Goal: Information Seeking & Learning: Learn about a topic

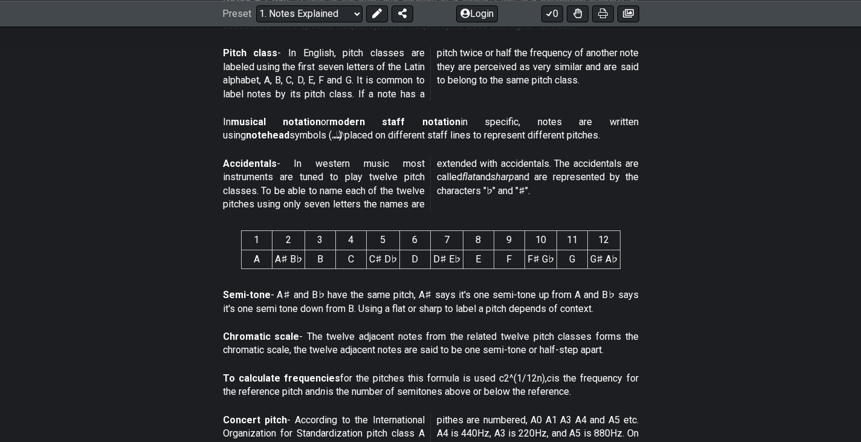
scroll to position [433, 0]
click at [602, 249] on td "G♯ A♭" at bounding box center [603, 258] width 33 height 19
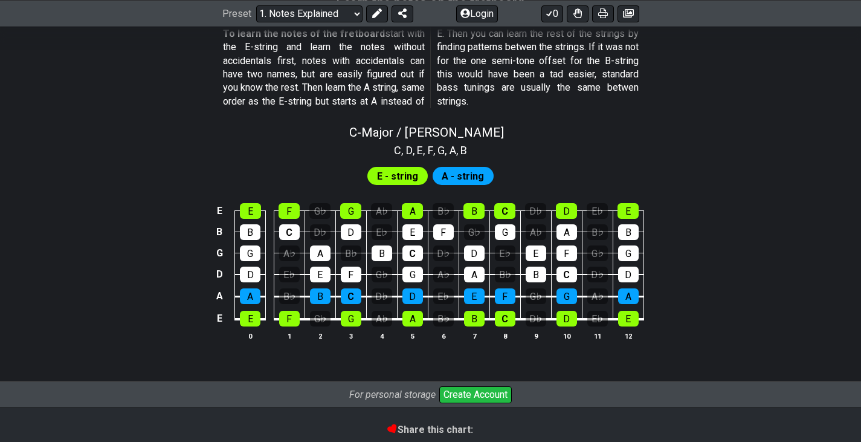
scroll to position [1127, 0]
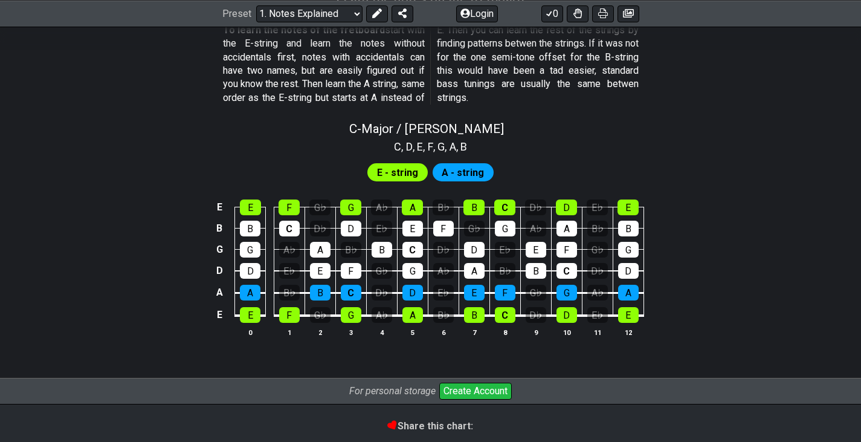
click at [384, 183] on div "E - string A - string" at bounding box center [431, 172] width 132 height 23
click at [409, 171] on span "E - string" at bounding box center [397, 173] width 41 height 18
click at [472, 172] on span "A - string" at bounding box center [463, 173] width 42 height 18
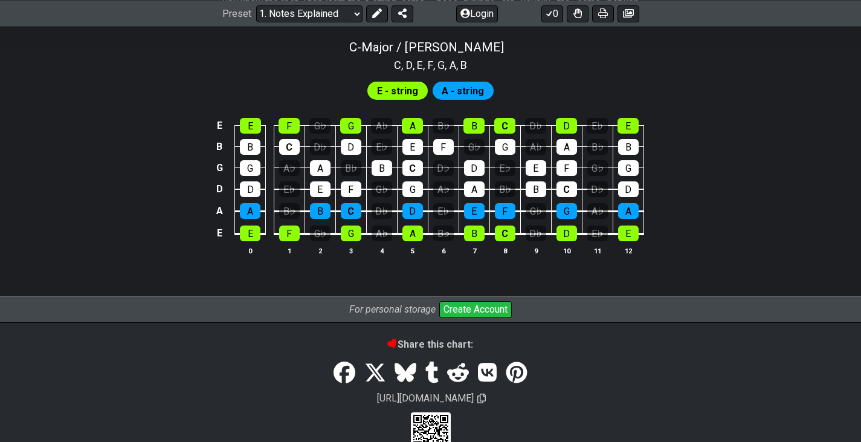
scroll to position [1240, 0]
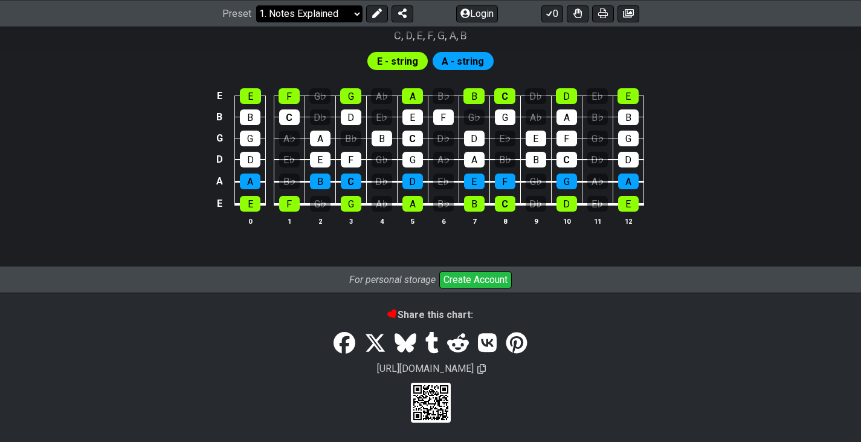
click at [338, 8] on select "Welcome to #fretflip! Initial Preset Custom Preset Minor Pentatonic Major Penta…" at bounding box center [309, 13] width 106 height 17
click at [319, 9] on select "Welcome to #fretflip! Initial Preset Custom Preset Minor Pentatonic Major Penta…" at bounding box center [309, 13] width 106 height 17
click at [256, 22] on select "Welcome to #fretflip! Initial Preset Custom Preset Minor Pentatonic Major Penta…" at bounding box center [309, 13] width 106 height 17
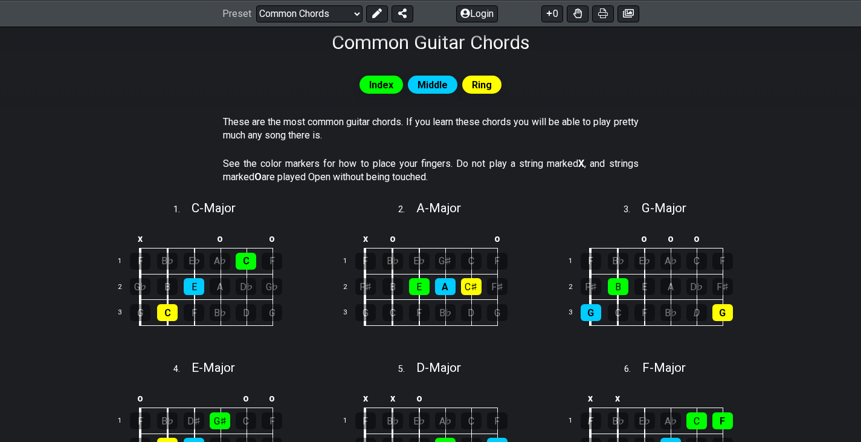
scroll to position [201, 0]
click at [590, 317] on div "G" at bounding box center [591, 311] width 21 height 17
click at [586, 305] on div "G" at bounding box center [591, 311] width 21 height 17
click at [564, 254] on td "1" at bounding box center [575, 261] width 29 height 26
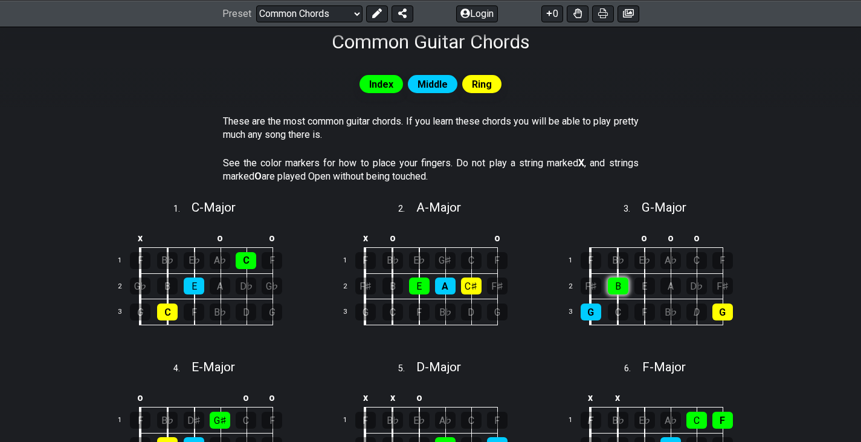
click at [618, 280] on div "B" at bounding box center [618, 285] width 21 height 17
drag, startPoint x: 618, startPoint y: 280, endPoint x: 616, endPoint y: 255, distance: 25.4
click at [616, 255] on div "B♭" at bounding box center [618, 260] width 21 height 17
click at [617, 266] on div "B♭" at bounding box center [618, 260] width 21 height 17
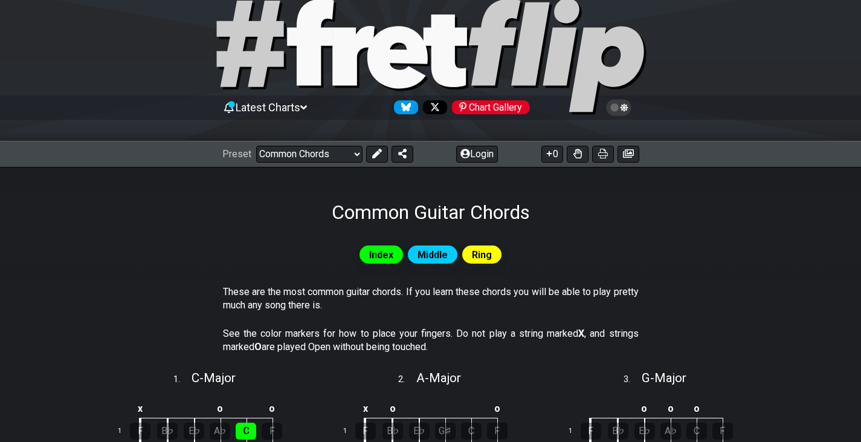
scroll to position [29, 0]
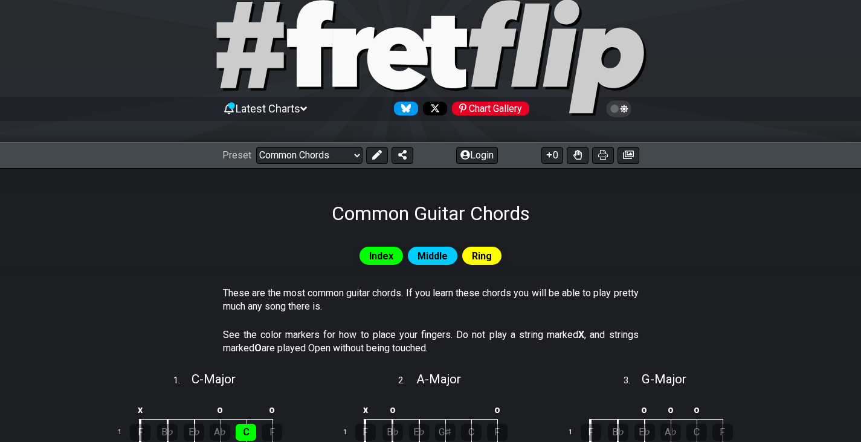
click at [0, 138] on div "Latest Charts Chart Gallery" at bounding box center [430, 121] width 861 height 44
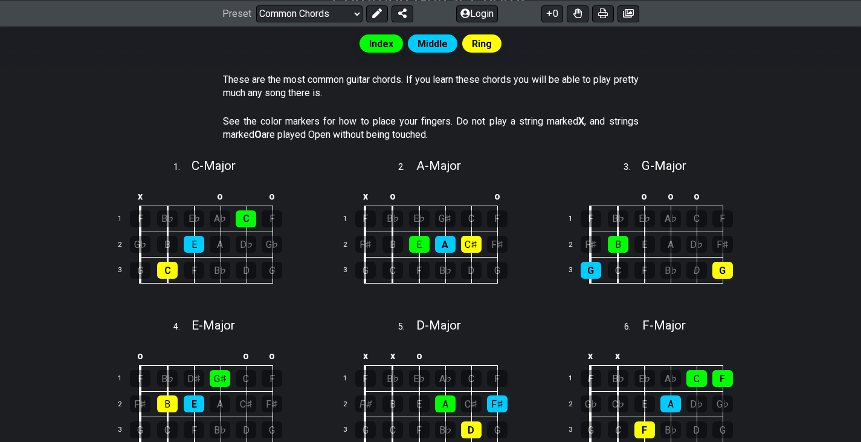
scroll to position [0, 0]
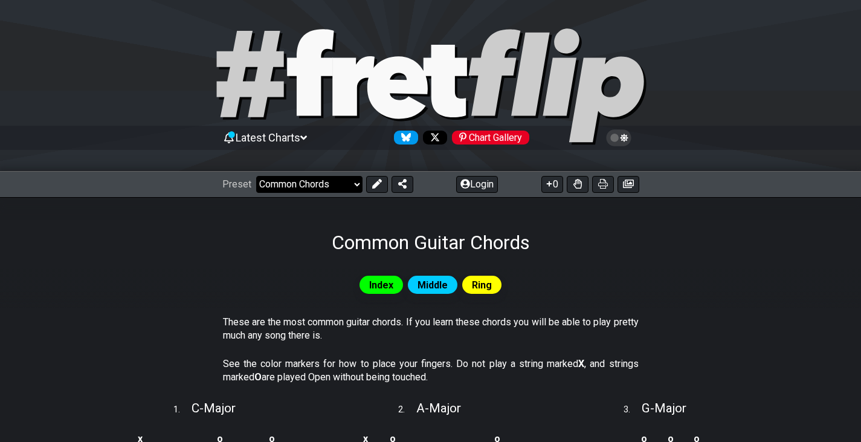
click at [314, 181] on select "Welcome to #fretflip! Initial Preset Custom Preset Minor Pentatonic Major Penta…" at bounding box center [309, 184] width 106 height 17
click at [256, 176] on select "Welcome to #fretflip! Initial Preset Custom Preset Minor Pentatonic Major Penta…" at bounding box center [309, 184] width 106 height 17
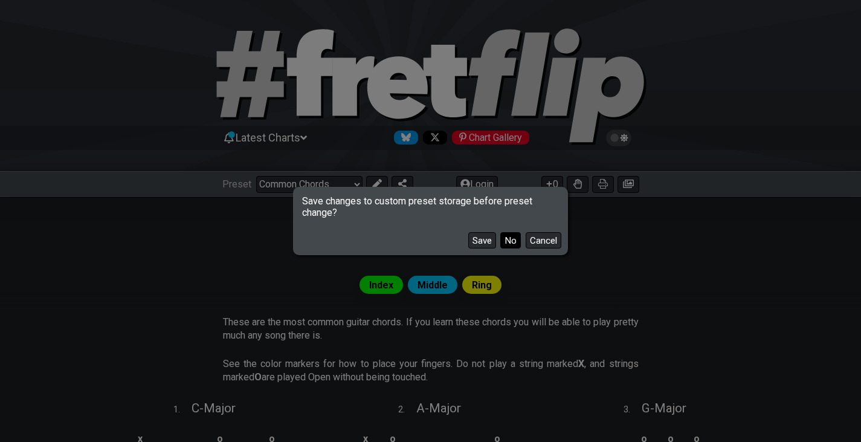
click at [512, 239] on button "No" at bounding box center [510, 240] width 21 height 16
select select "/scale-degrees-and-intervals"
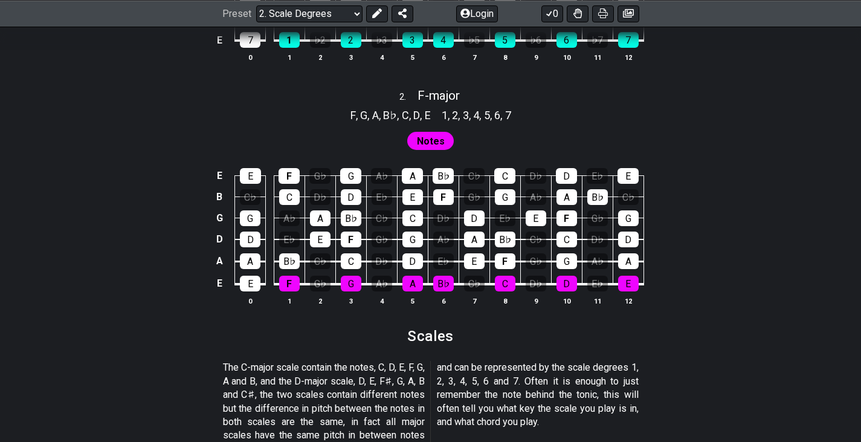
scroll to position [994, 0]
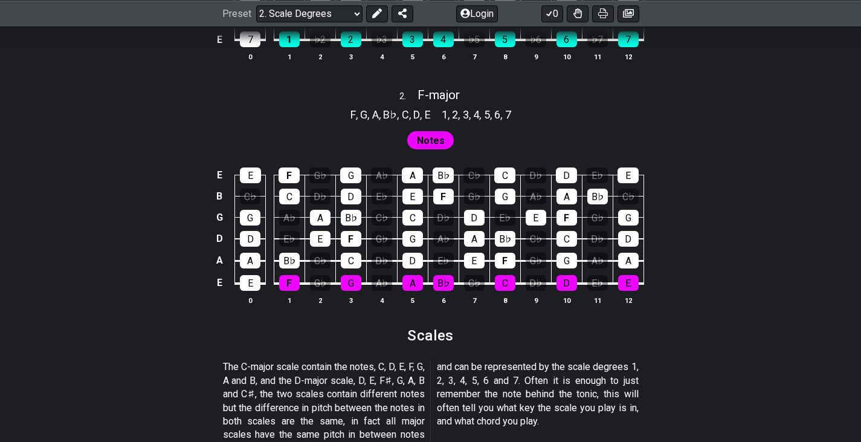
click at [0, 360] on section "The C-major scale contain the notes, C, D, E, F, G, A and B, and the D-major sc…" at bounding box center [430, 402] width 861 height 95
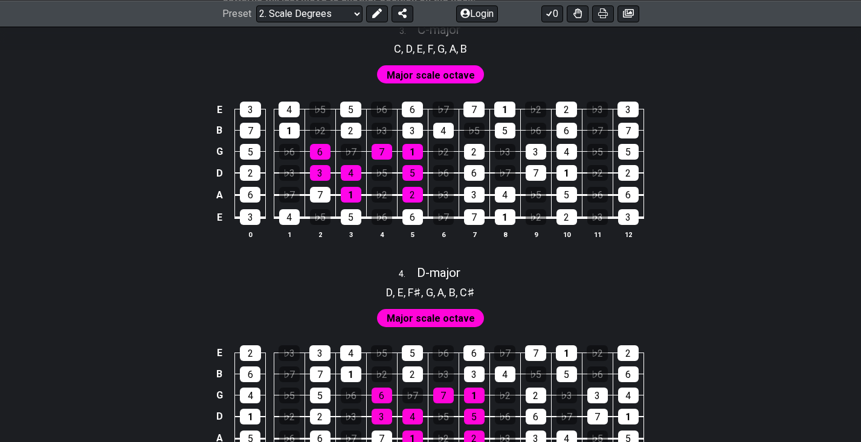
scroll to position [1514, 0]
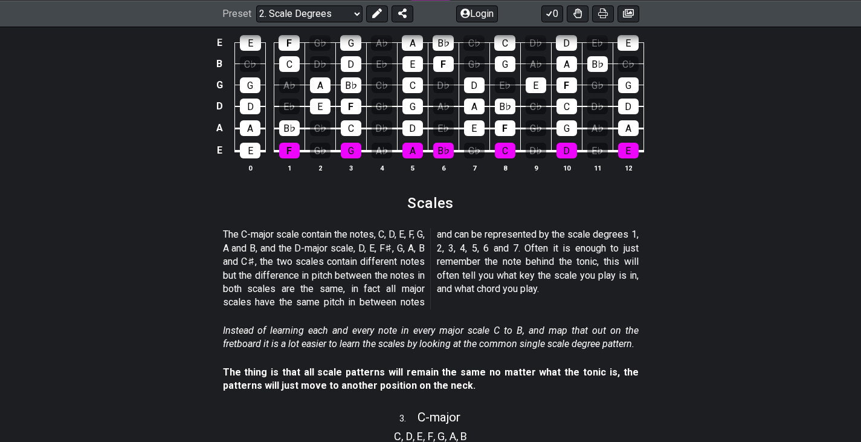
click at [138, 429] on div "C , D , E , F , G , A , B" at bounding box center [430, 434] width 861 height 19
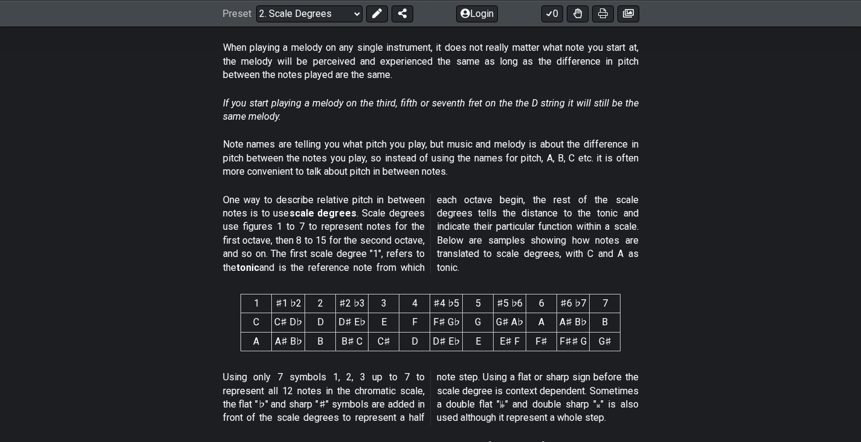
scroll to position [356, 0]
